Goal: Navigation & Orientation: Find specific page/section

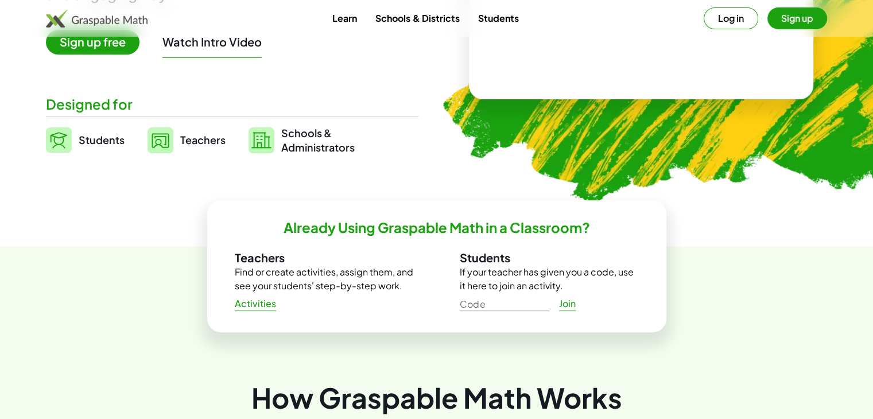
scroll to position [133, 0]
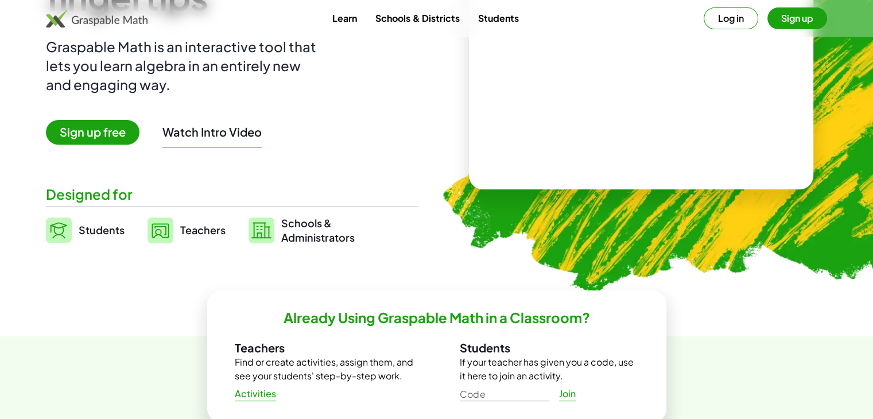
click at [196, 227] on span "Teachers" at bounding box center [202, 229] width 45 height 13
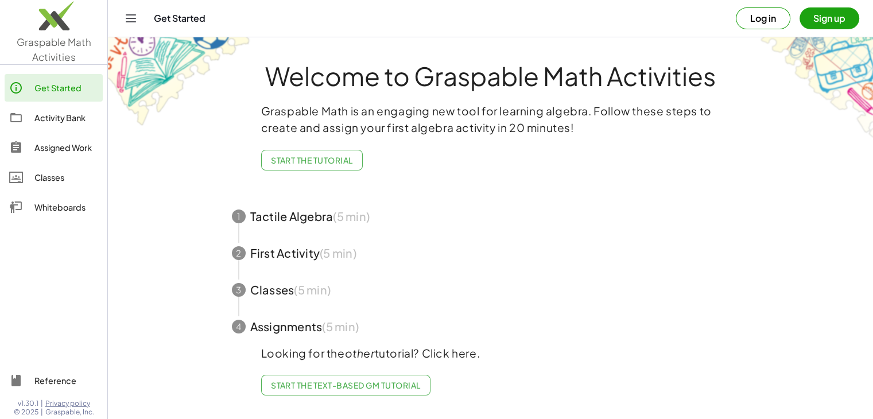
click at [38, 180] on div "Classes" at bounding box center [66, 178] width 64 height 14
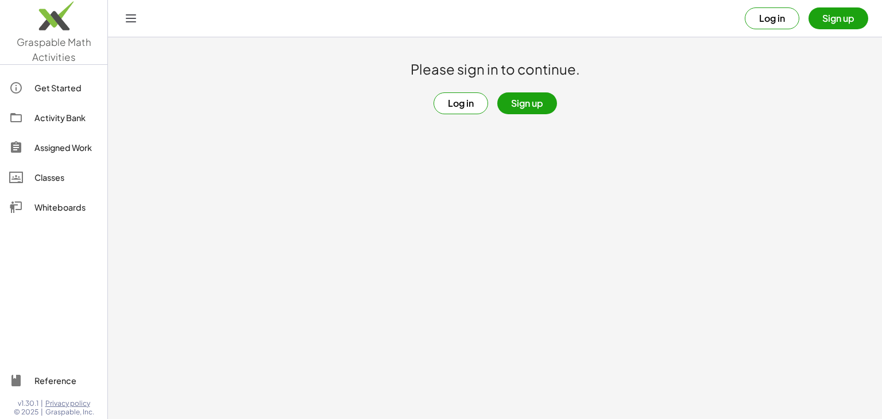
click at [39, 204] on div "Whiteboards" at bounding box center [66, 207] width 64 height 14
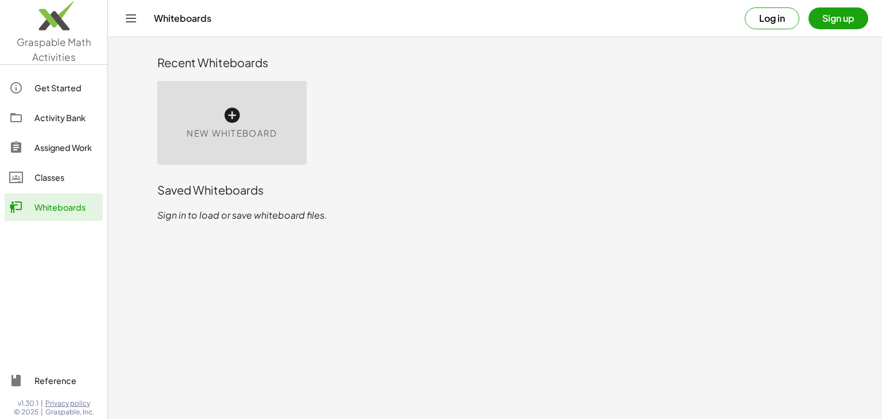
click at [774, 16] on button "Log in" at bounding box center [772, 18] width 55 height 22
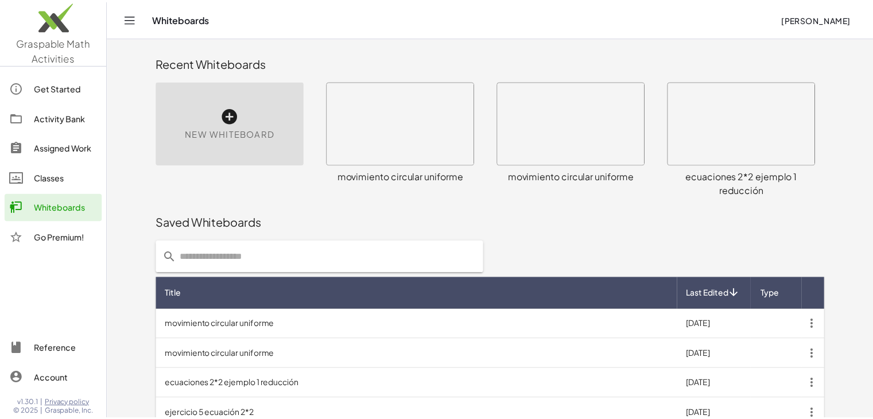
scroll to position [142, 0]
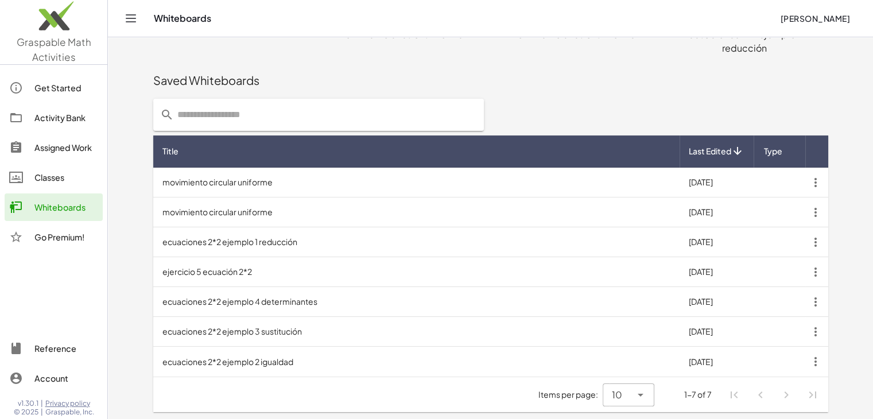
click at [50, 185] on link "Classes" at bounding box center [54, 178] width 98 height 28
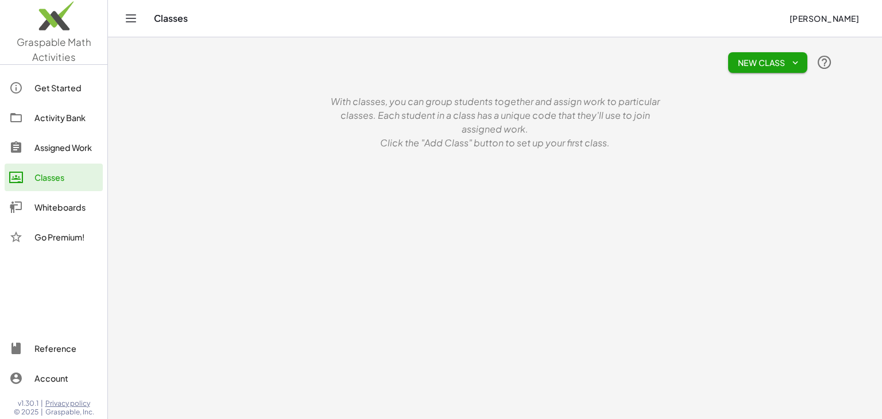
click at [67, 146] on div "Assigned Work" at bounding box center [66, 148] width 64 height 14
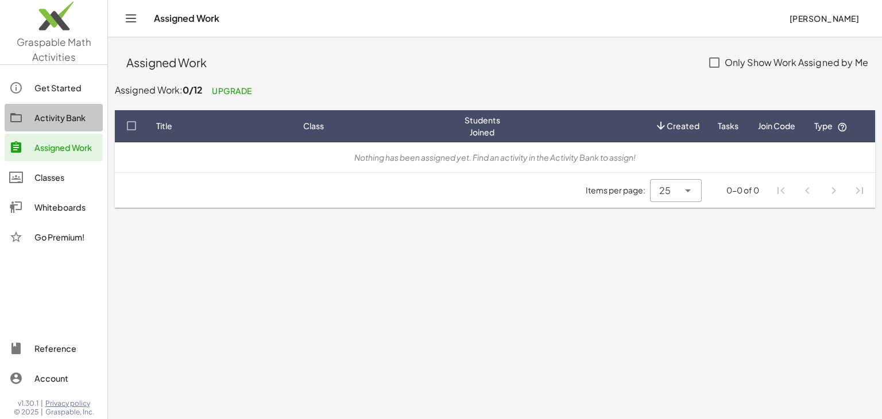
click at [60, 110] on link "Activity Bank" at bounding box center [54, 118] width 98 height 28
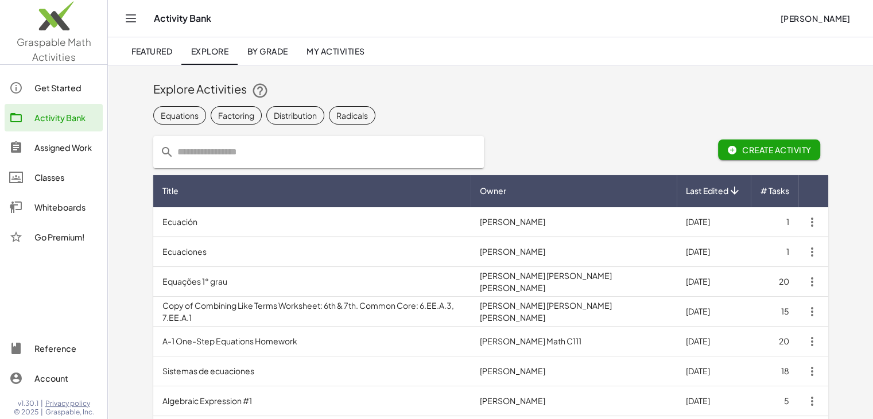
click at [44, 174] on div "Classes" at bounding box center [66, 178] width 64 height 14
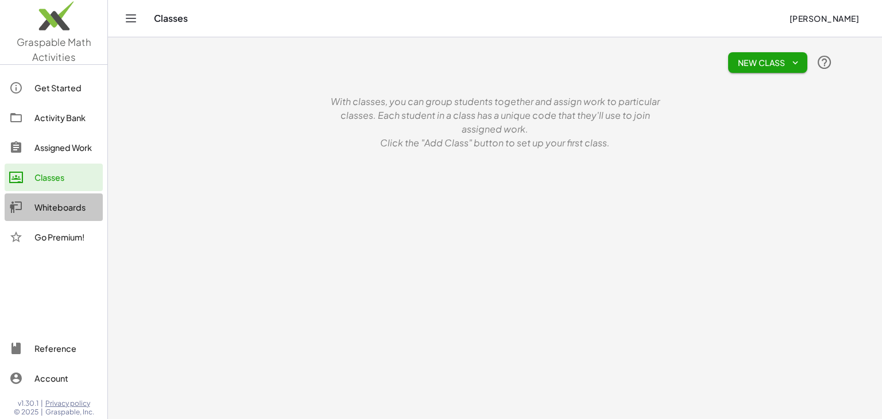
click at [43, 203] on div "Whiteboards" at bounding box center [66, 207] width 64 height 14
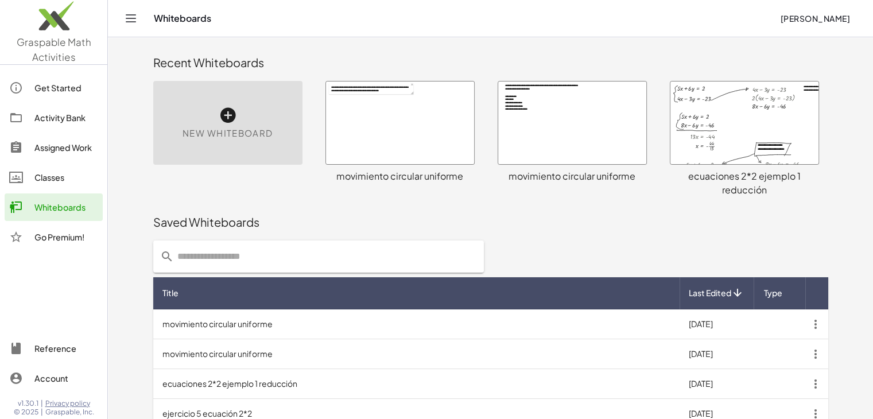
click at [131, 18] on icon "Toggle navigation" at bounding box center [131, 18] width 10 height 7
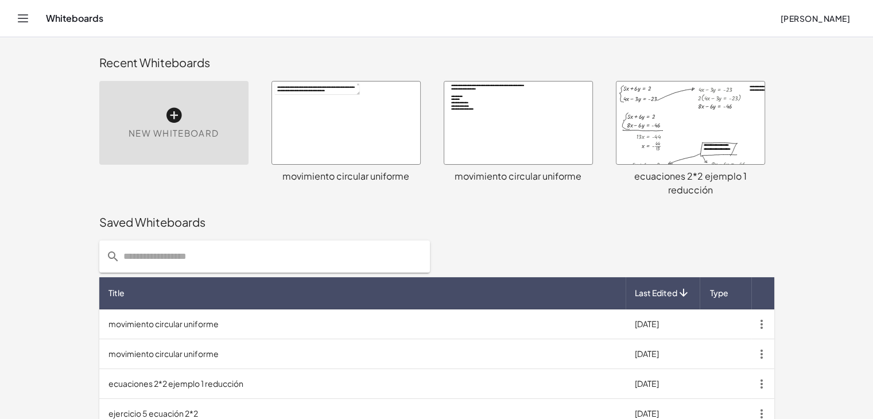
click at [23, 21] on icon "Toggle navigation" at bounding box center [23, 18] width 10 height 7
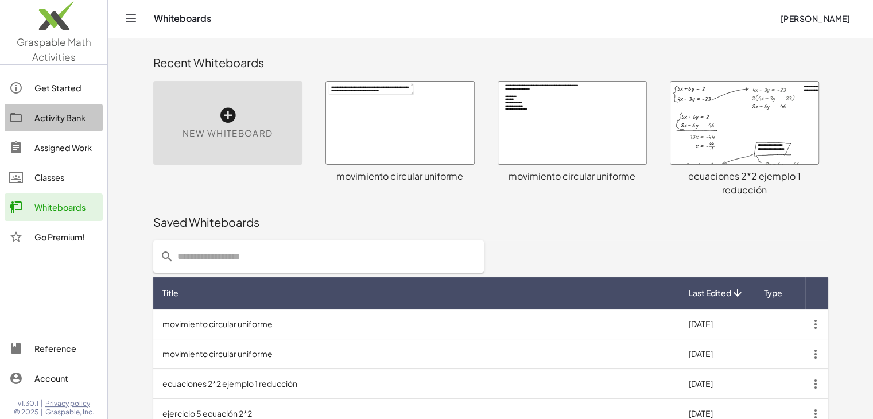
click at [55, 118] on div "Activity Bank" at bounding box center [66, 118] width 64 height 14
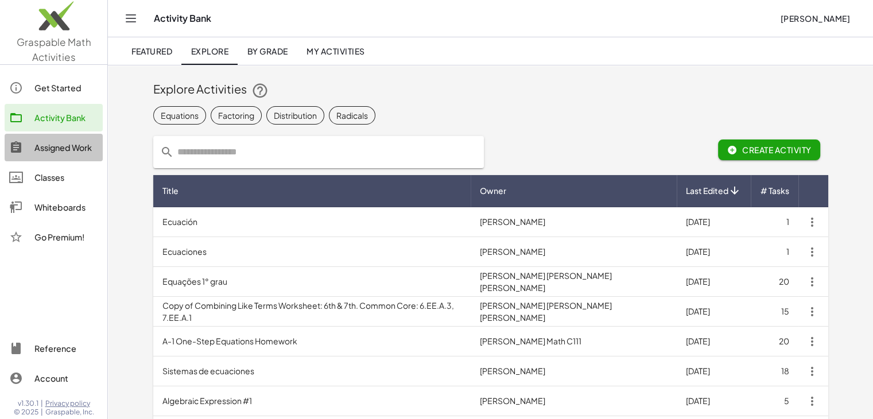
click at [58, 148] on div "Assigned Work" at bounding box center [66, 148] width 64 height 14
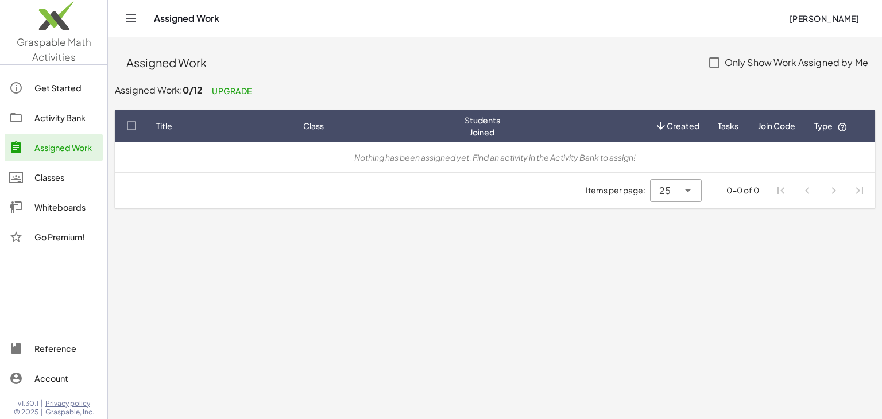
click at [51, 179] on div "Classes" at bounding box center [66, 178] width 64 height 14
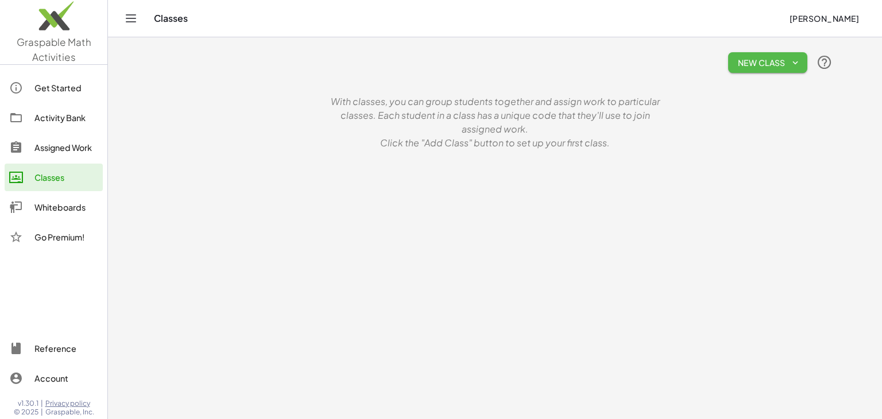
click at [780, 67] on span "New Class" at bounding box center [767, 62] width 61 height 10
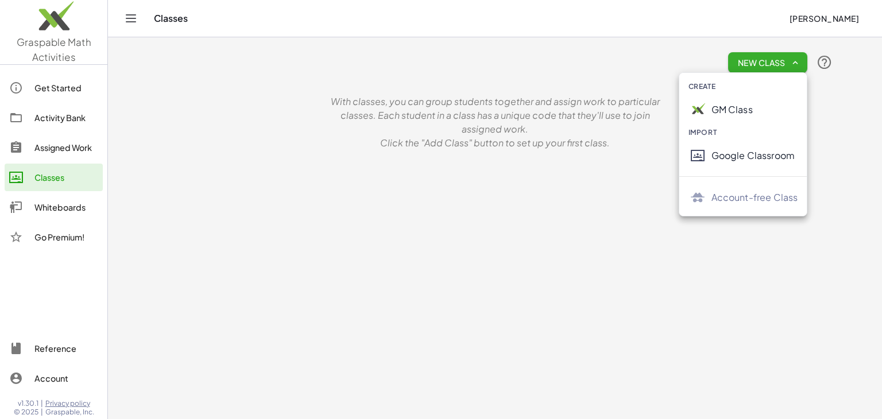
click at [799, 11] on button "[PERSON_NAME]" at bounding box center [824, 18] width 88 height 21
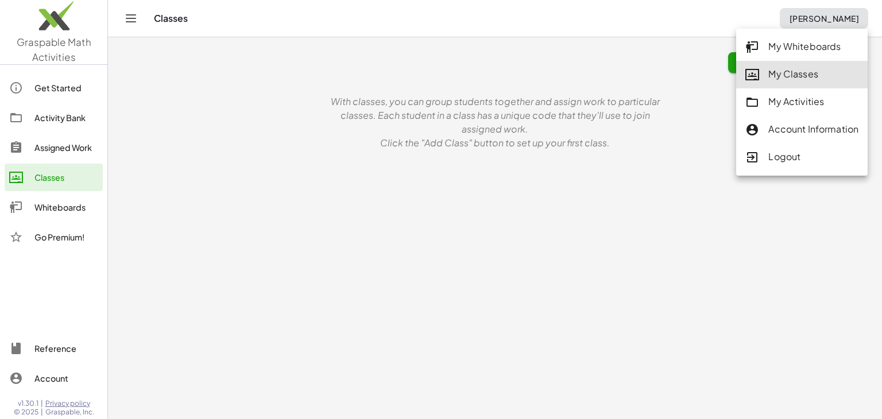
click at [52, 209] on div "Whiteboards" at bounding box center [66, 207] width 64 height 14
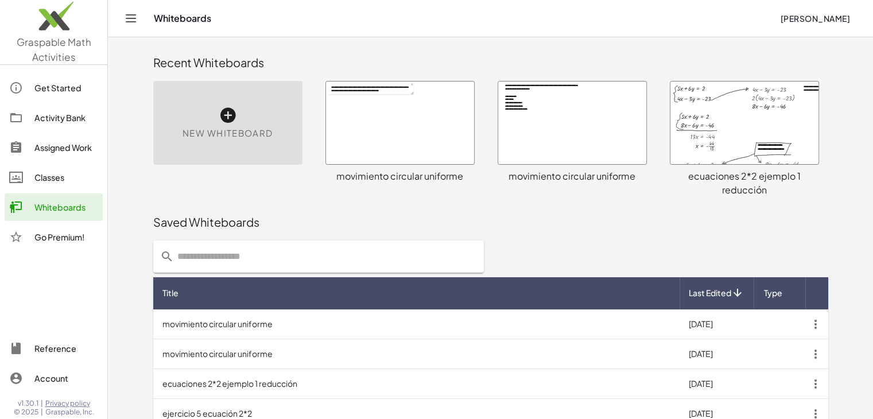
click at [730, 132] on div at bounding box center [745, 123] width 148 height 83
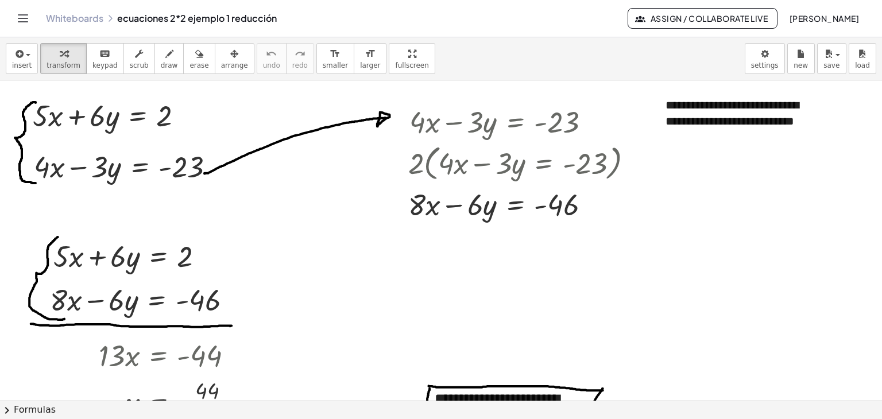
click at [25, 21] on icon "Toggle navigation" at bounding box center [23, 18] width 14 height 14
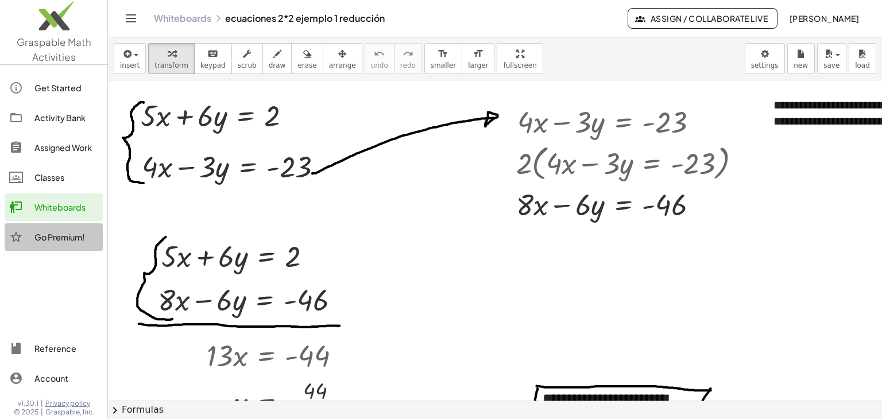
click at [39, 236] on div "Go Premium!" at bounding box center [66, 237] width 64 height 14
